Goal: Information Seeking & Learning: Learn about a topic

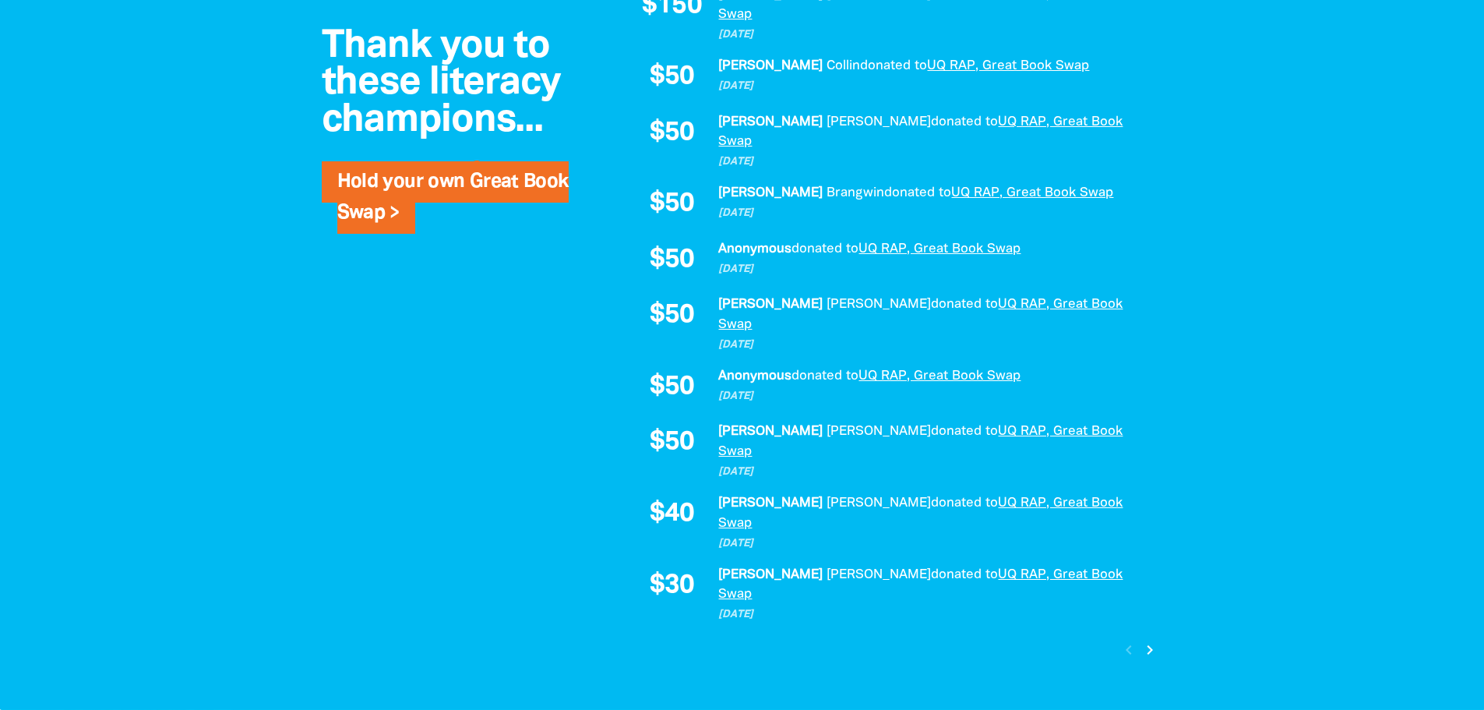
scroll to position [1168, 0]
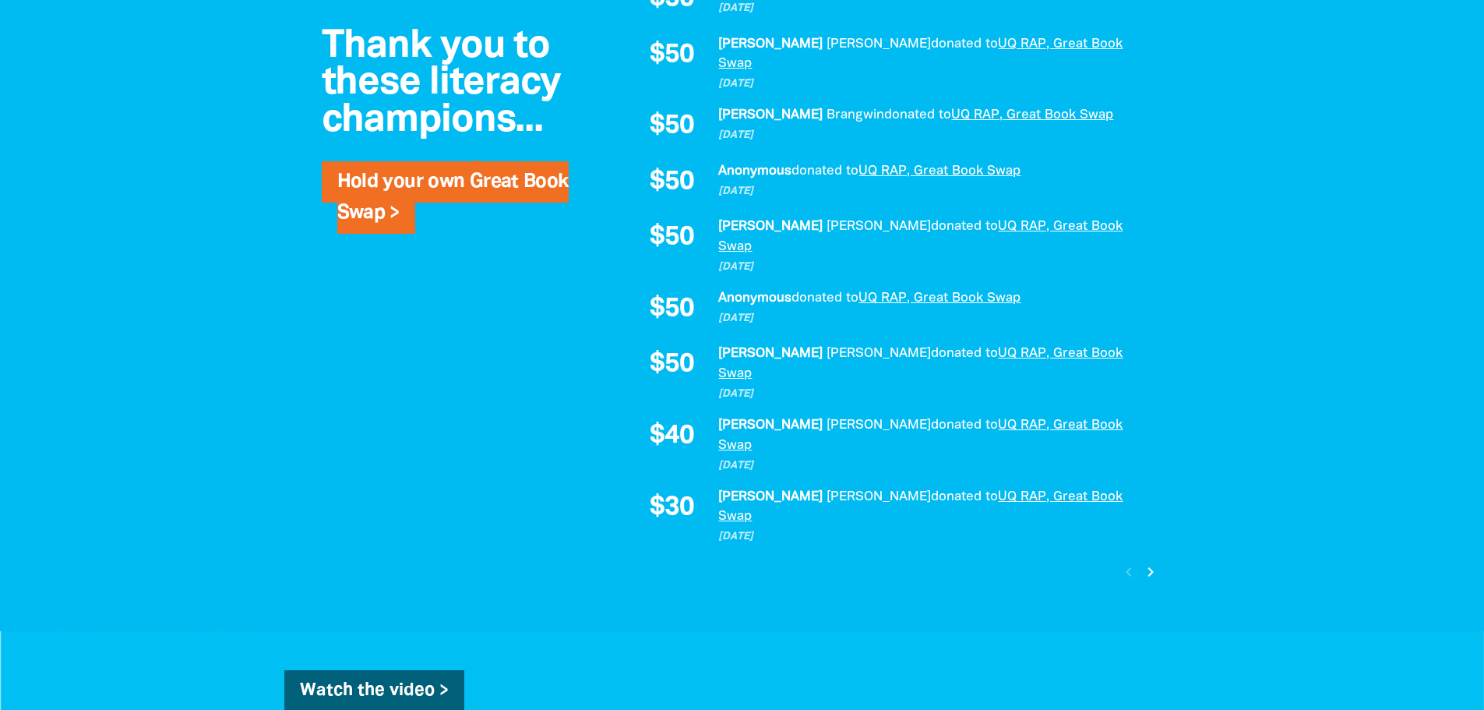
click at [1153, 562] on icon "chevron_right" at bounding box center [1150, 571] width 19 height 19
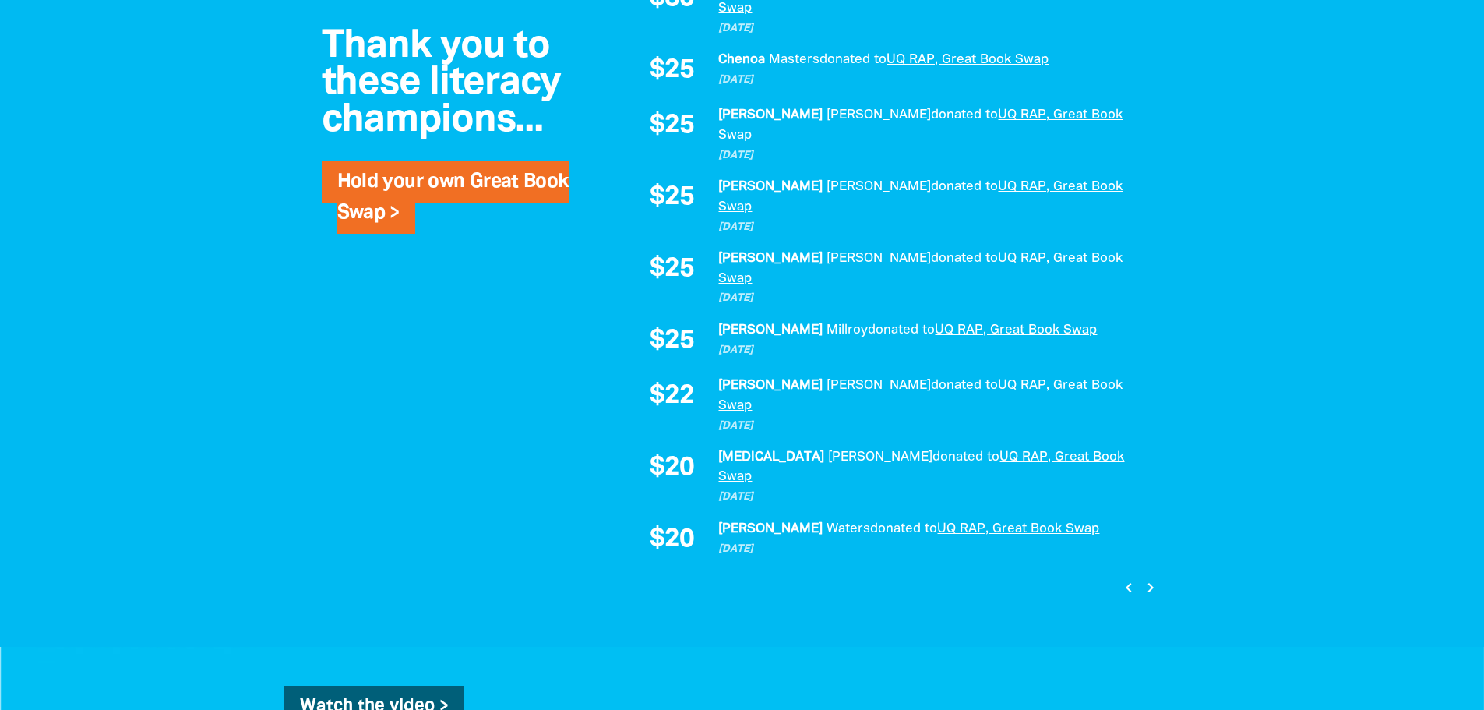
scroll to position [1004, 0]
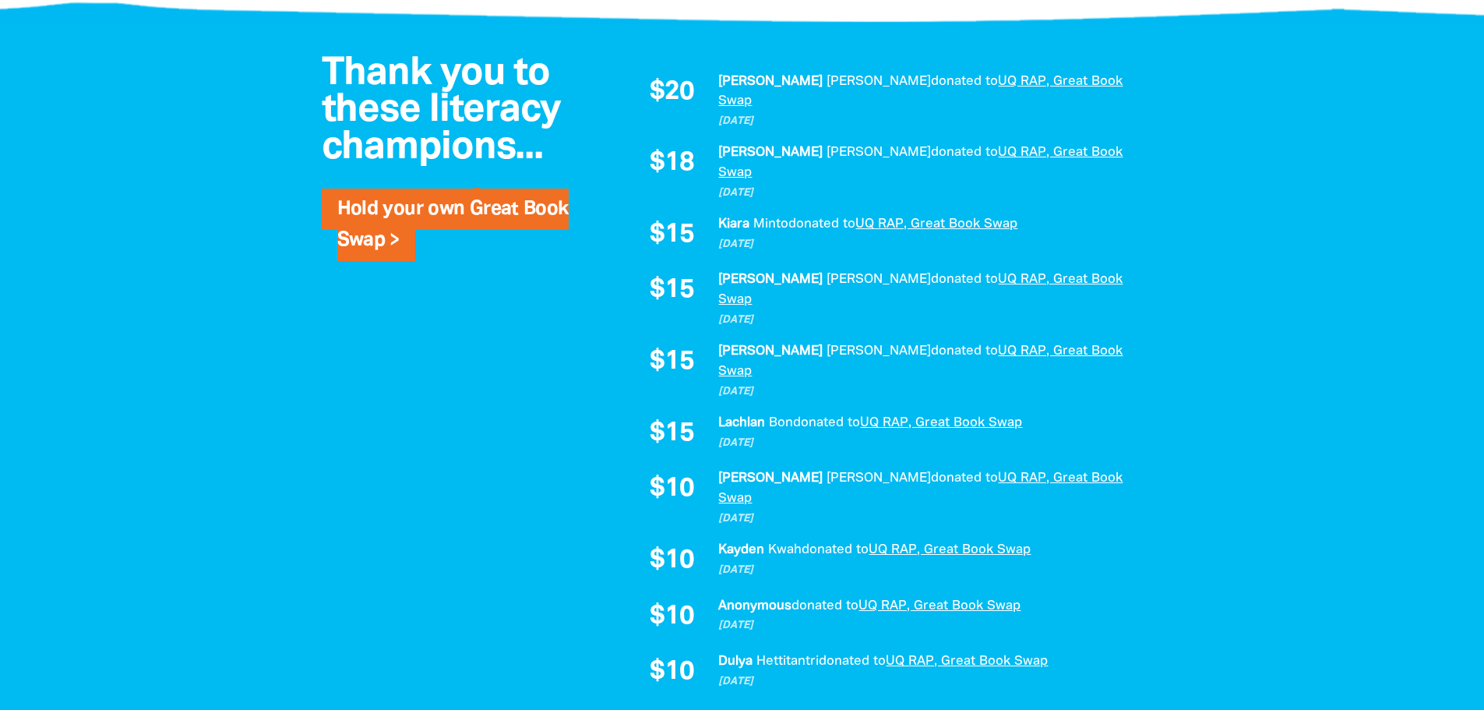
scroll to position [1082, 0]
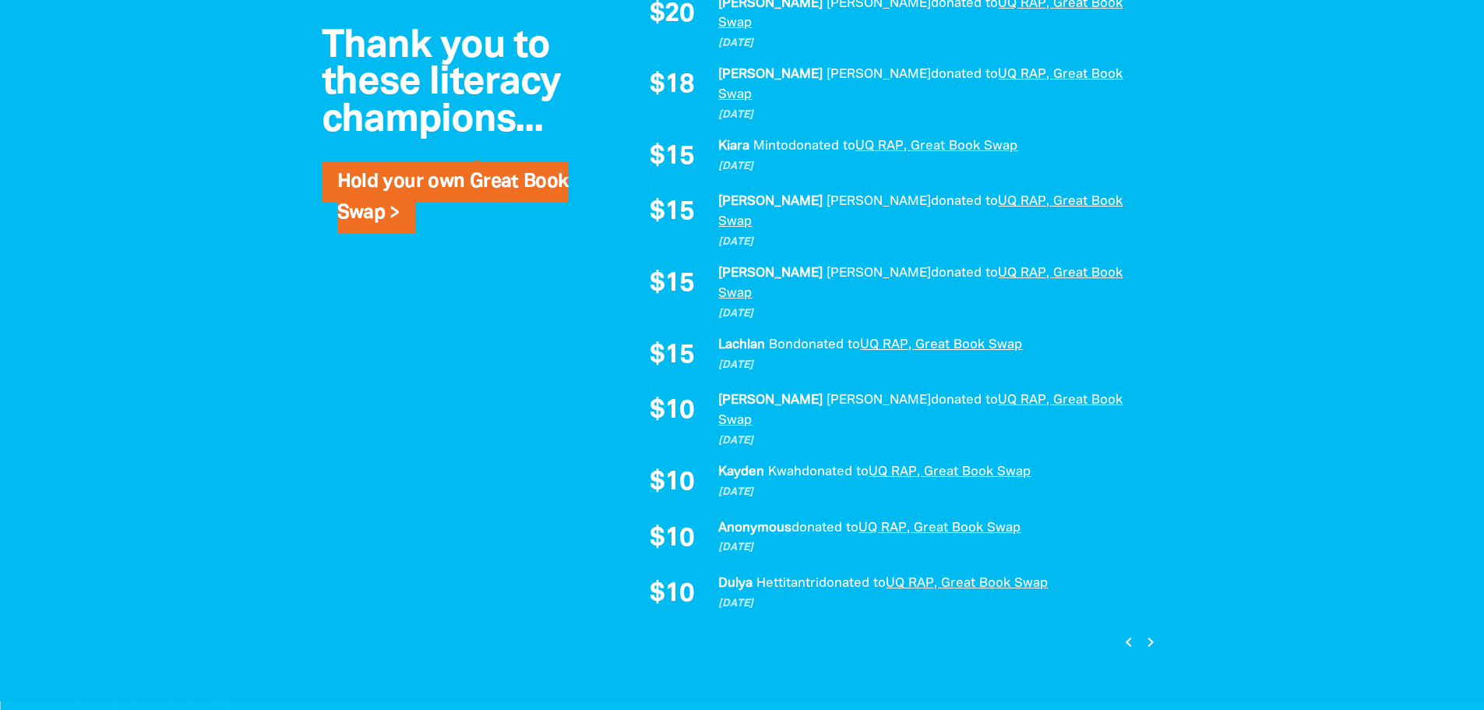
click at [1152, 632] on icon "chevron_right" at bounding box center [1150, 641] width 19 height 19
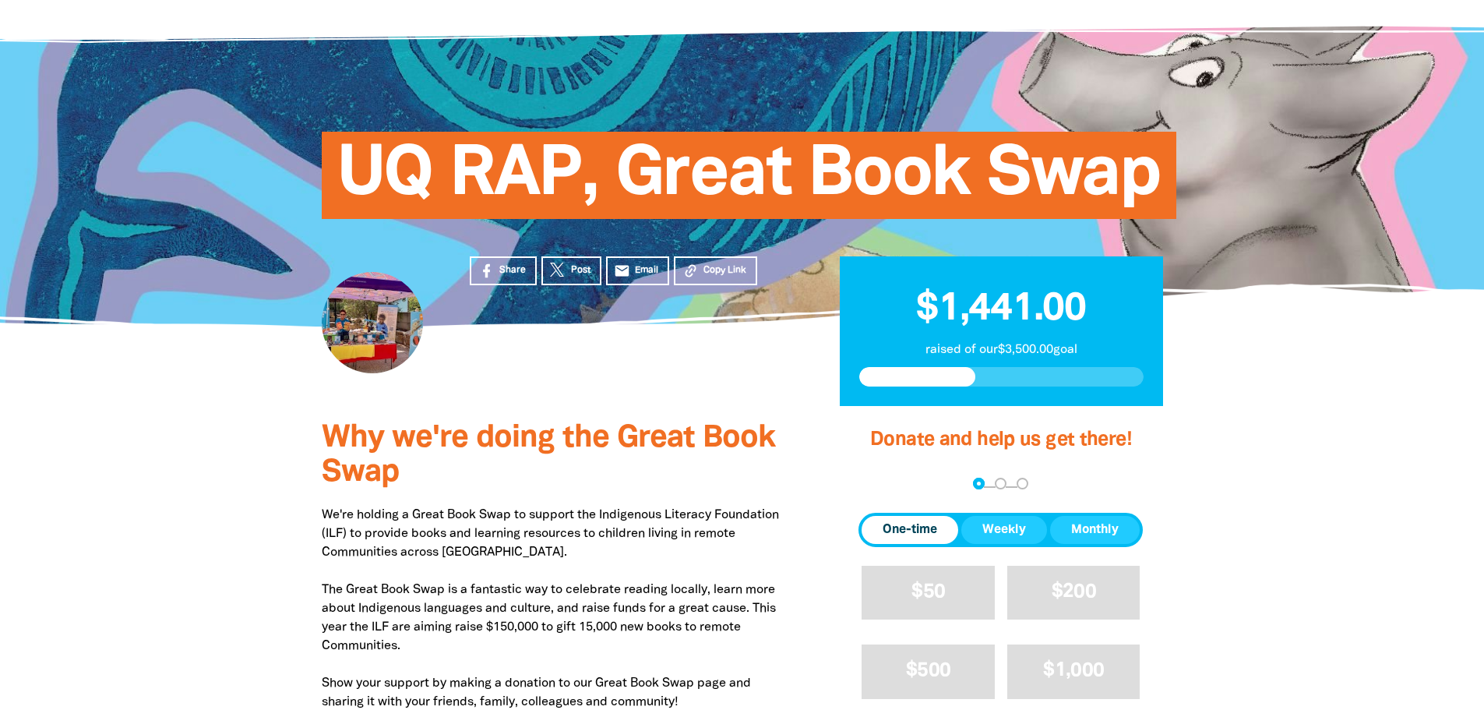
scroll to position [0, 0]
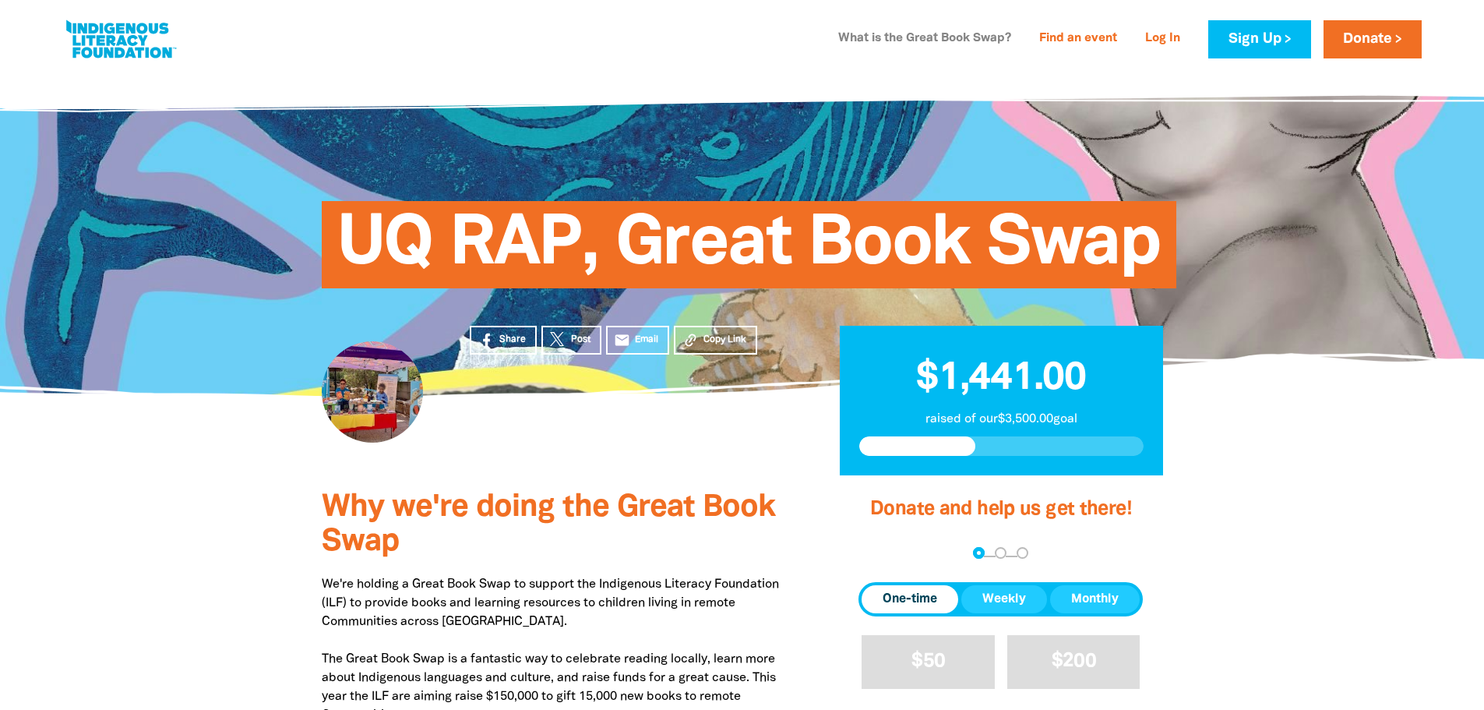
click at [952, 33] on link "What is the Great Book Swap?" at bounding box center [925, 38] width 192 height 25
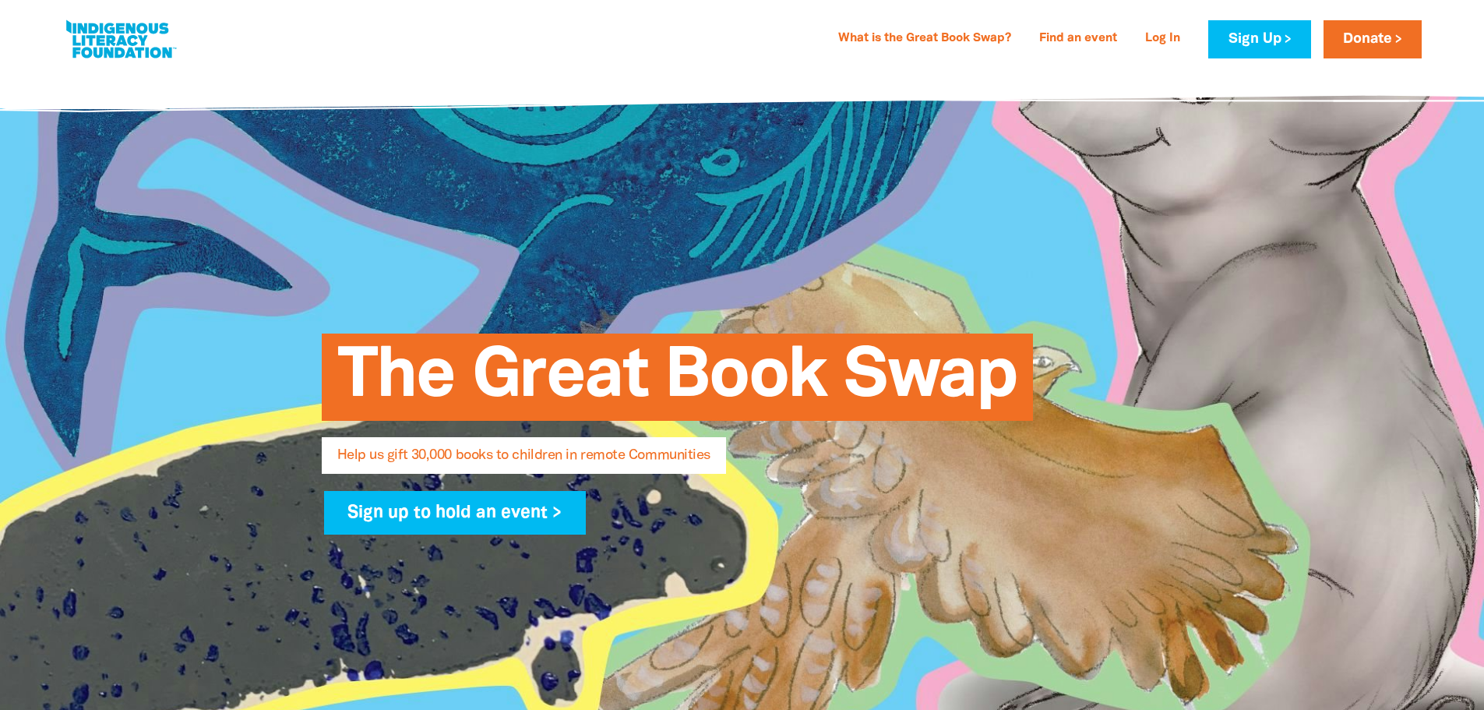
select select "AU"
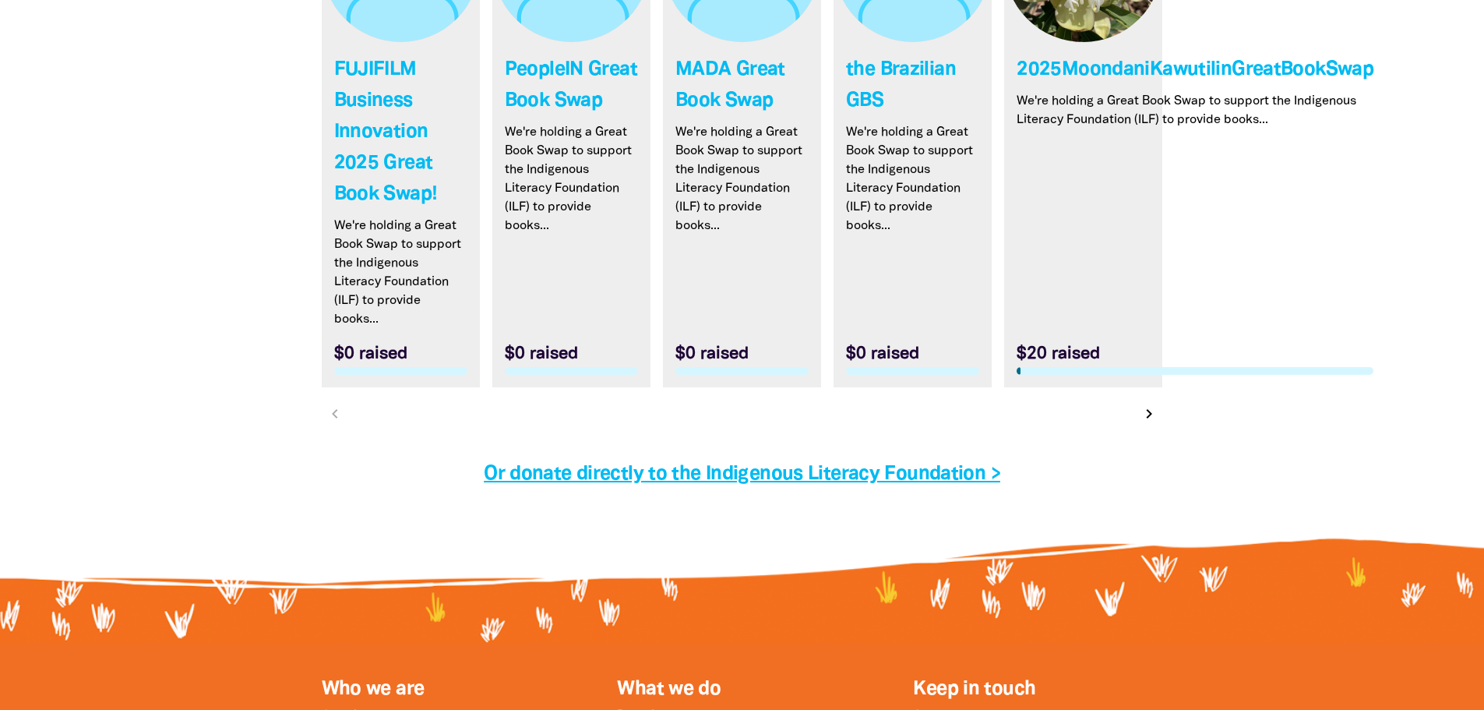
scroll to position [4723, 0]
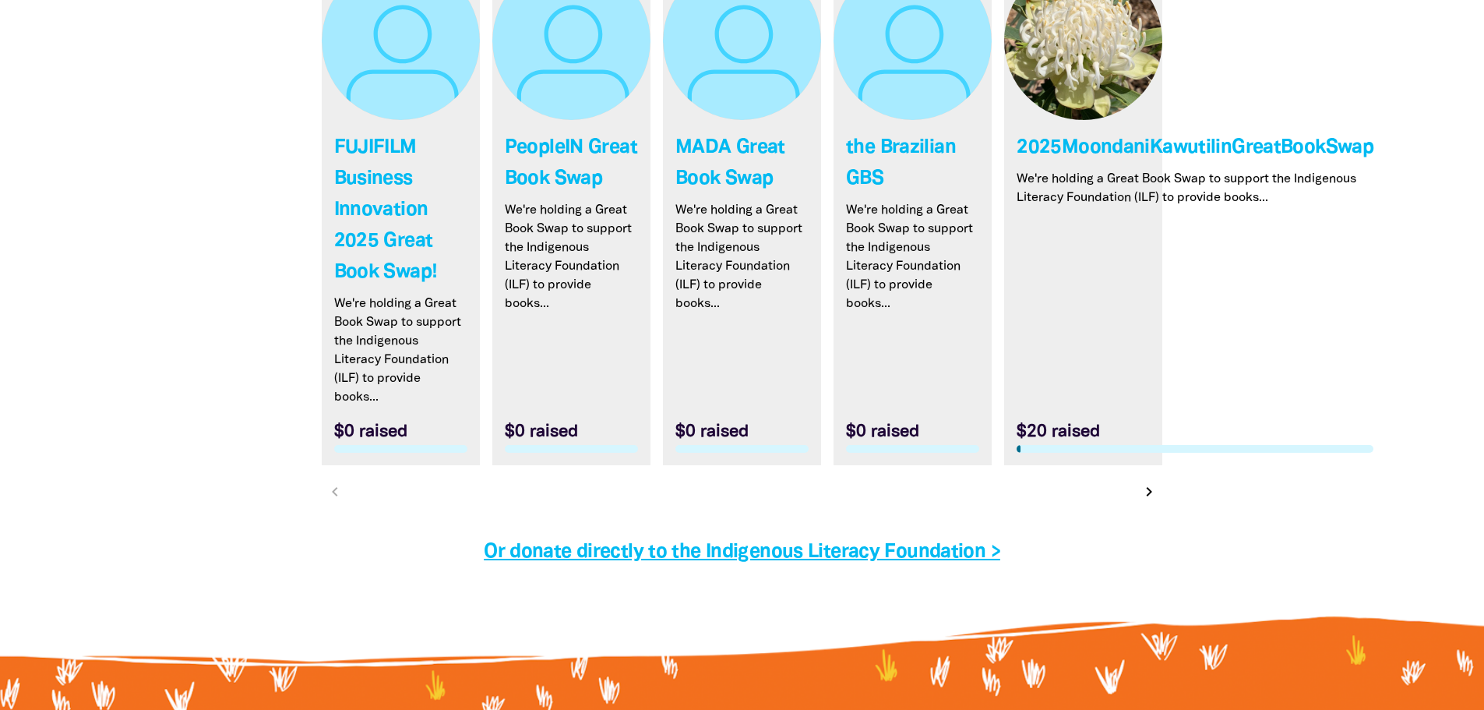
click at [923, 278] on link "Link to the Brazilian GBS" at bounding box center [912, 213] width 158 height 503
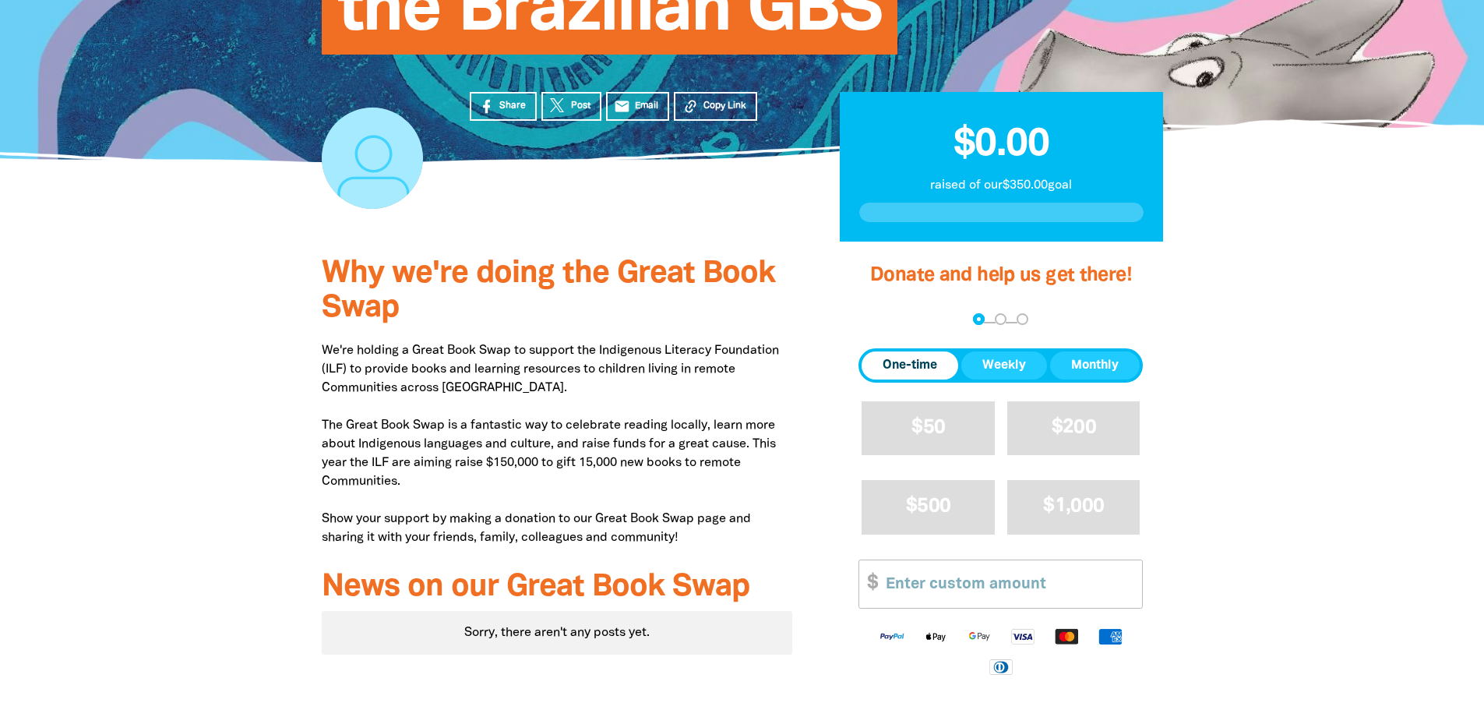
scroll to position [389, 0]
